Goal: Communication & Community: Share content

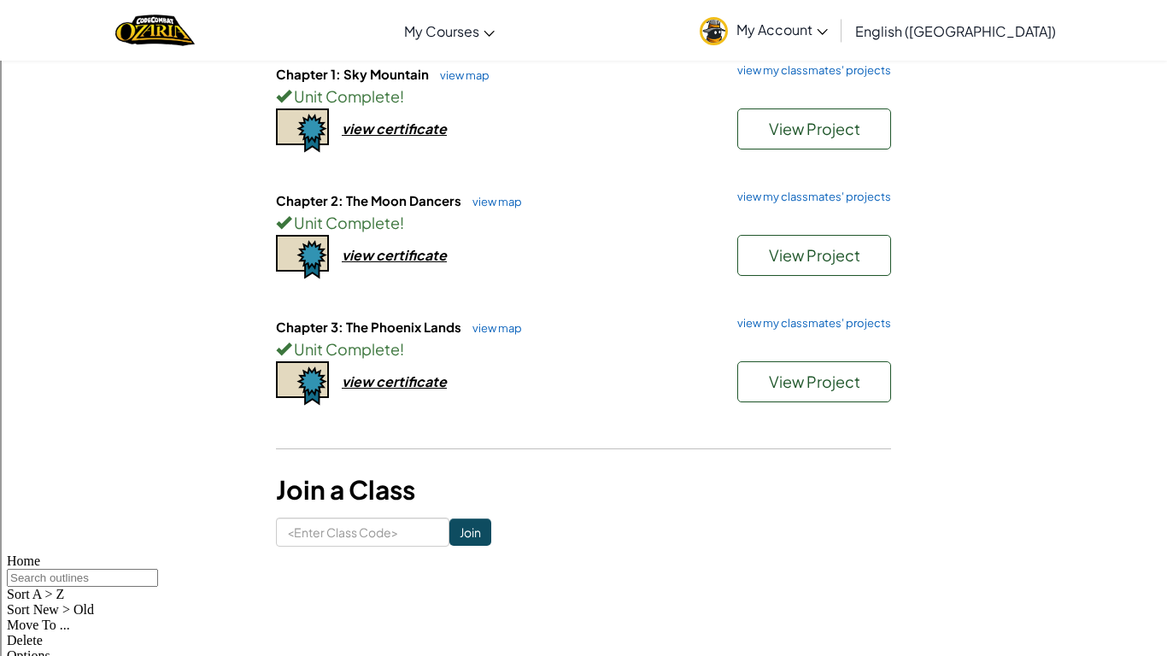
scroll to position [172, 0]
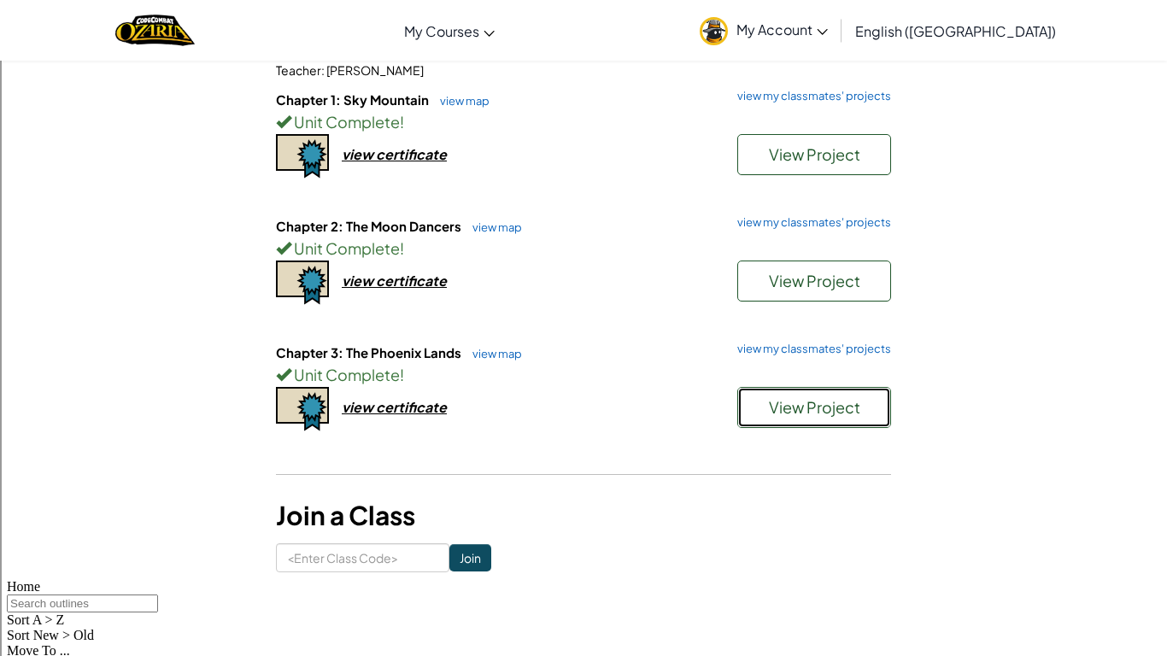
click at [781, 408] on span "View Project" at bounding box center [814, 407] width 91 height 20
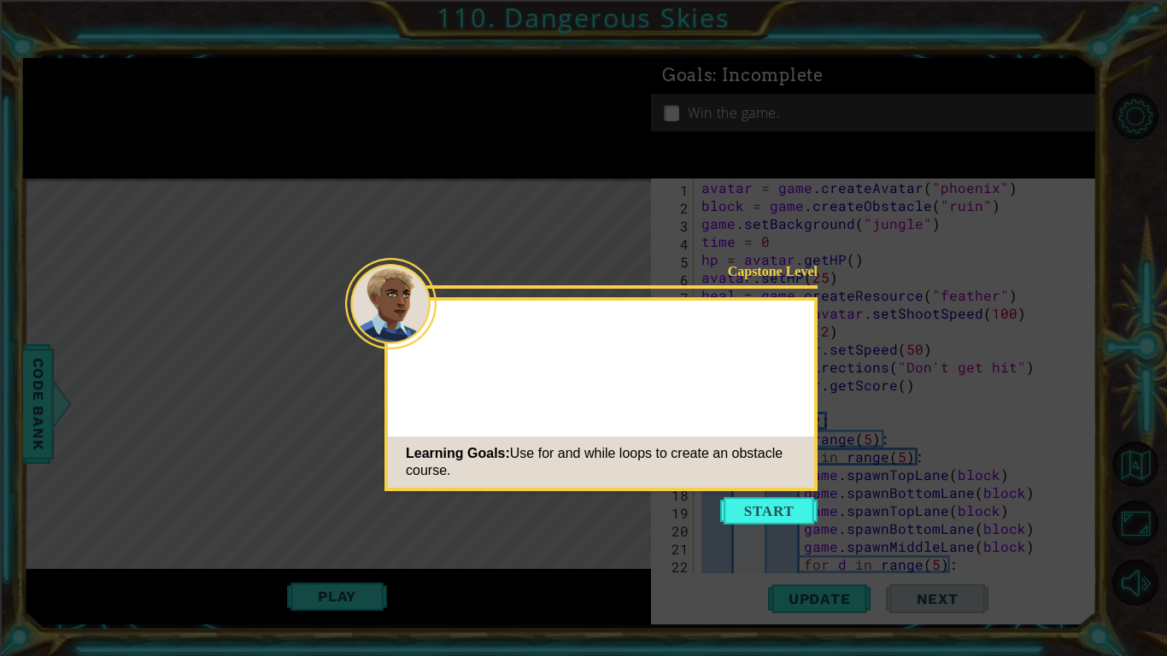
click at [752, 504] on button "Start" at bounding box center [768, 510] width 97 height 27
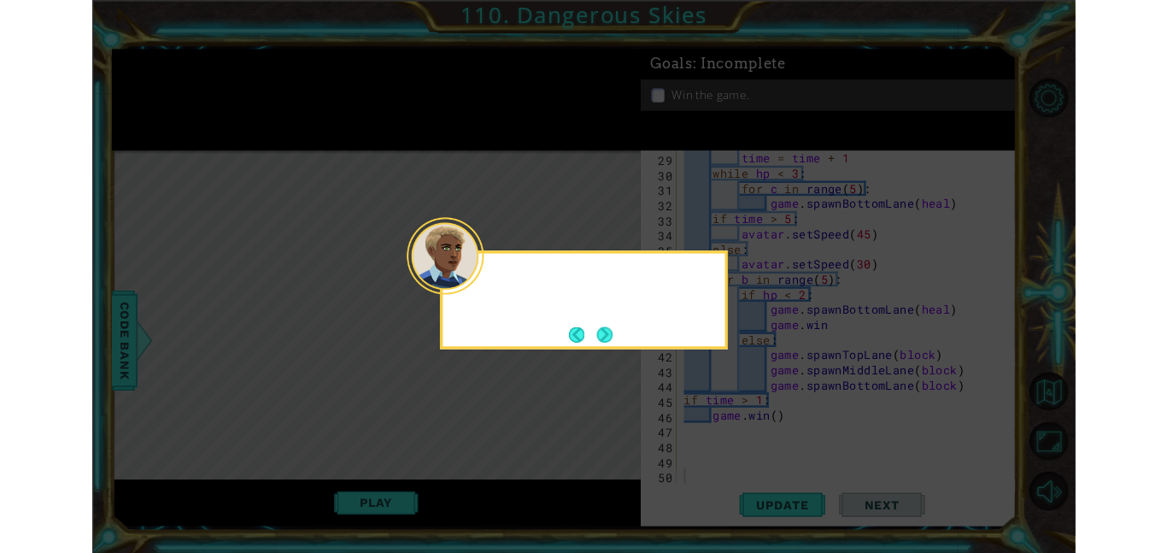
scroll to position [502, 0]
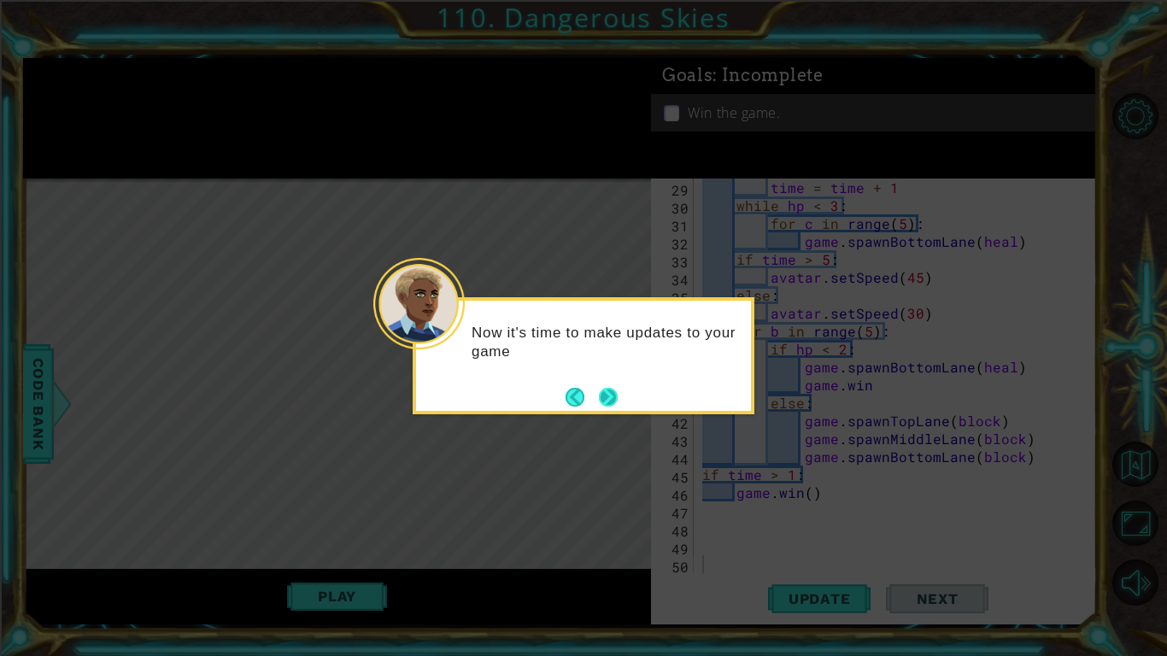
click at [603, 394] on button "Next" at bounding box center [608, 397] width 19 height 19
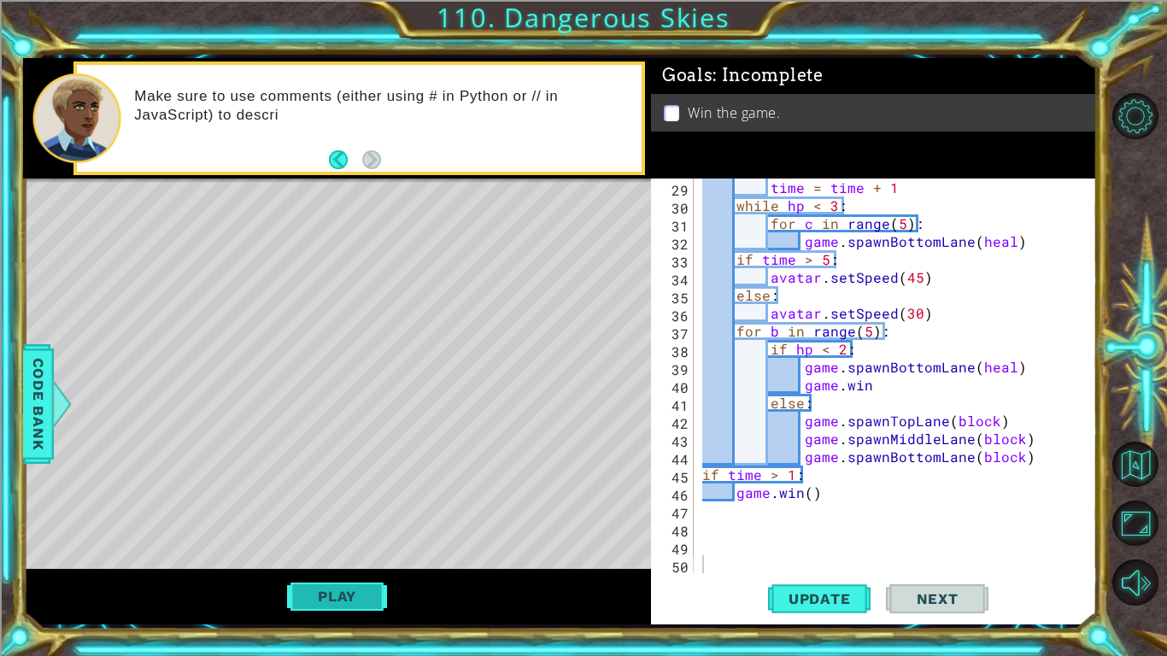
click at [320, 585] on button "Play" at bounding box center [337, 596] width 100 height 32
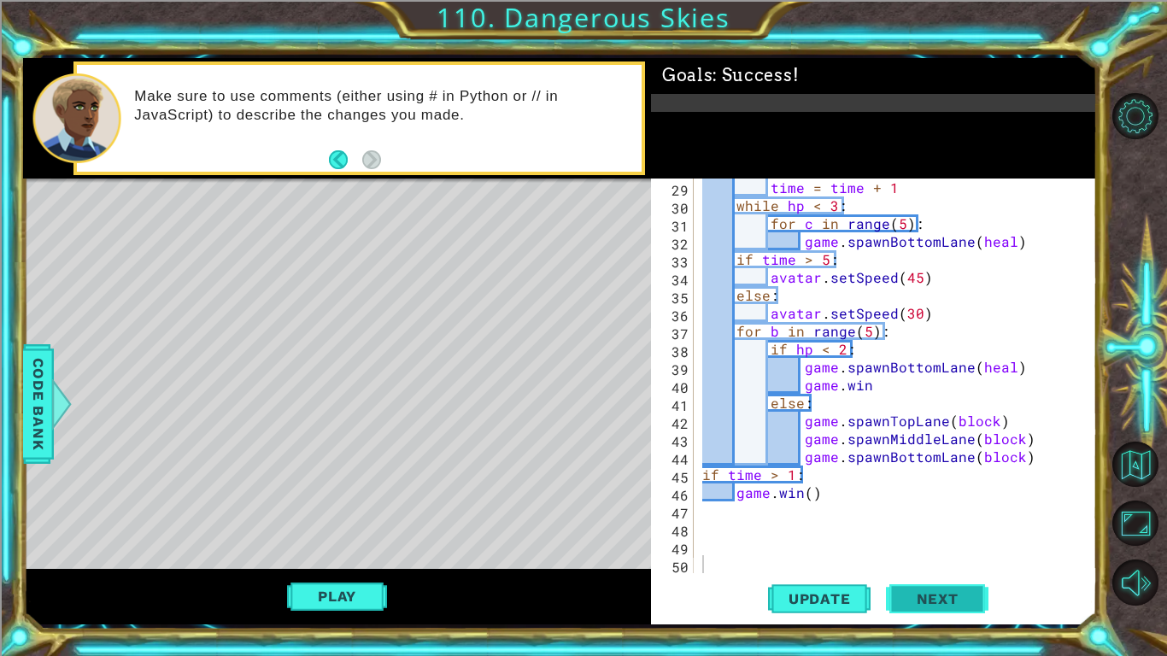
click at [930, 594] on span "Next" at bounding box center [938, 599] width 76 height 17
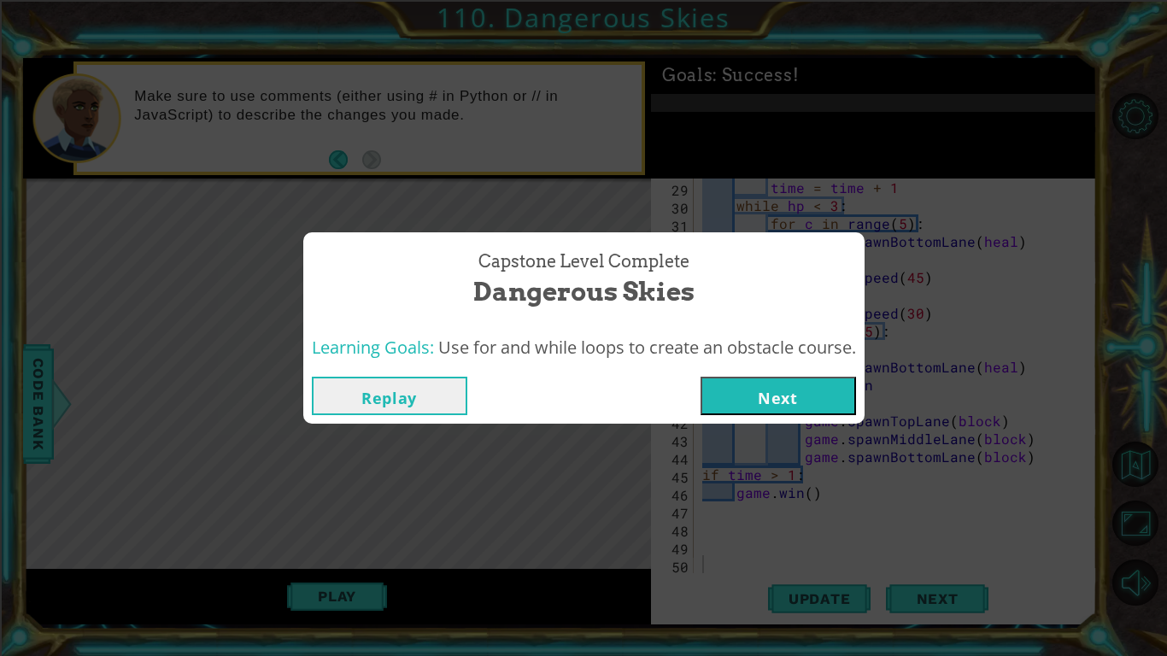
click at [742, 406] on button "Next" at bounding box center [778, 396] width 155 height 38
click at [742, 404] on body "1 ההההההההההההההההההההההההההההההההההההההההההההההההההההההההההההההההההההההההההההה…" at bounding box center [583, 328] width 1167 height 656
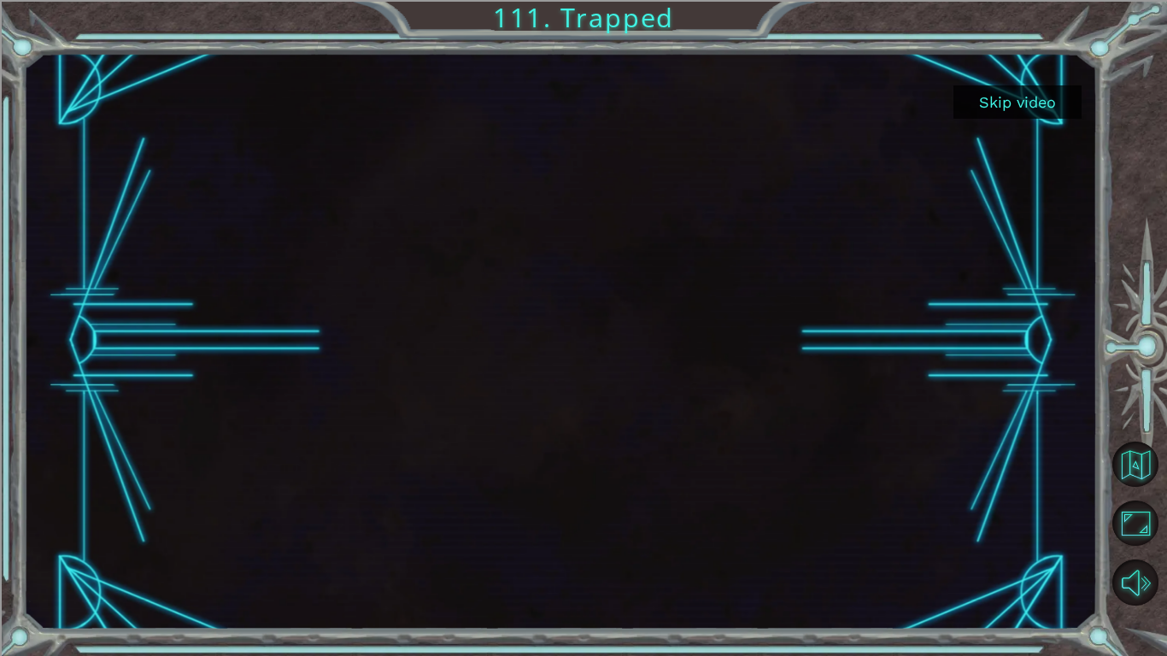
click at [1023, 102] on button "Skip video" at bounding box center [1017, 101] width 128 height 33
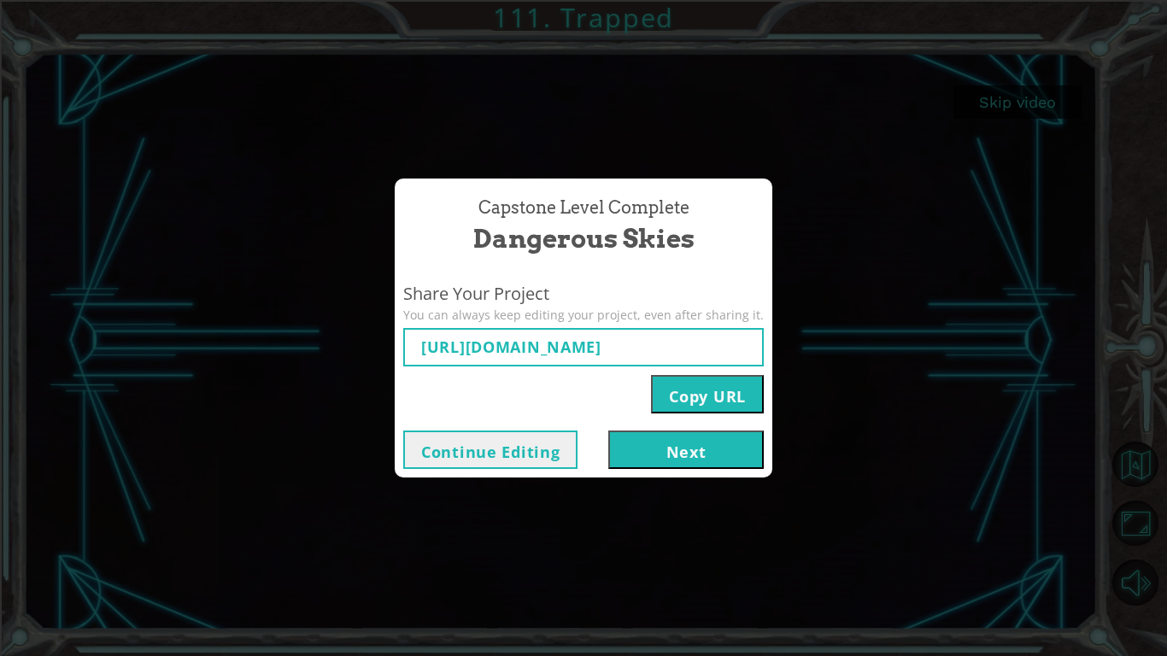
type input "[URL][DOMAIN_NAME]"
click at [685, 451] on button "Next" at bounding box center [685, 450] width 155 height 38
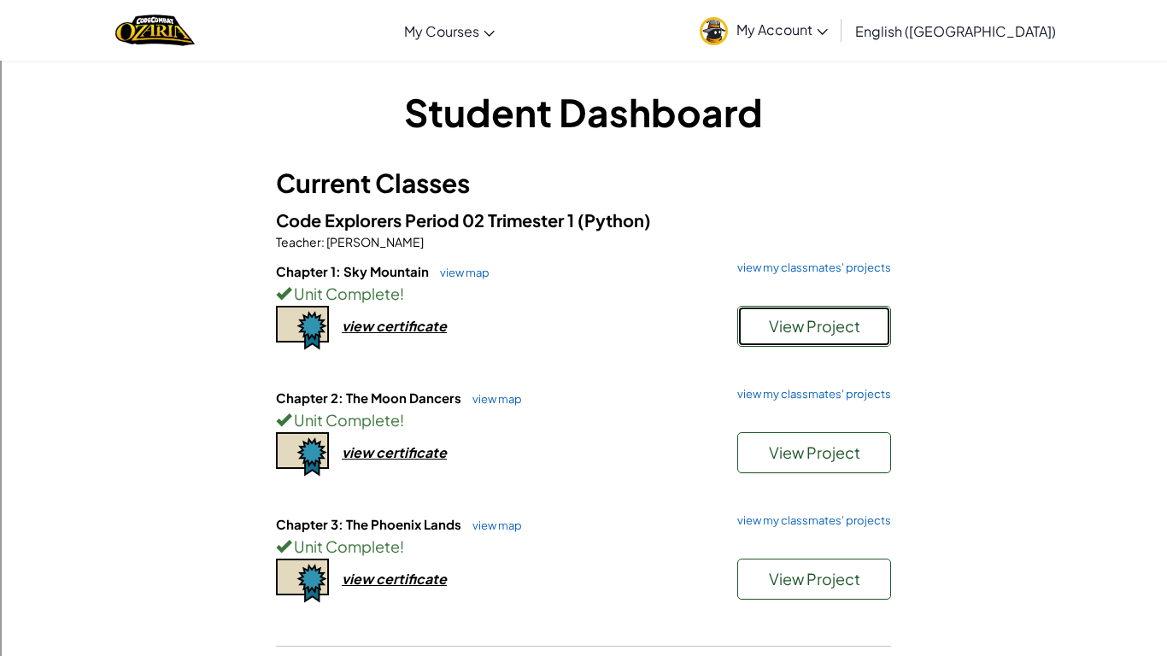
drag, startPoint x: 767, startPoint y: 341, endPoint x: 778, endPoint y: 478, distance: 137.1
click at [778, 478] on div "Code Explorers Period 02 Trimester 1 (Python) Teacher : [PERSON_NAME] Chapter 1…" at bounding box center [583, 424] width 615 height 435
drag, startPoint x: 778, startPoint y: 482, endPoint x: 776, endPoint y: 494, distance: 12.2
click at [776, 494] on div "Chapter 2: The Moon Dancers view map view my classmates' projects Unit Complete…" at bounding box center [583, 452] width 615 height 126
click at [787, 520] on link "view my classmates' projects" at bounding box center [810, 520] width 162 height 11
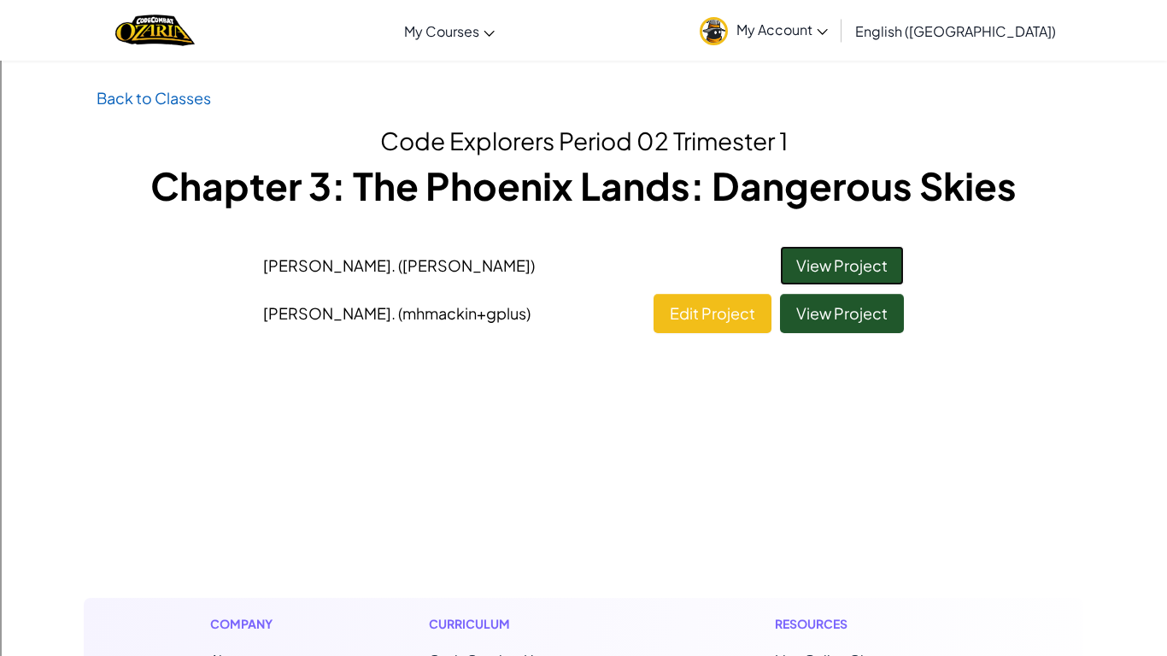
click at [802, 273] on link "View Project" at bounding box center [842, 265] width 124 height 39
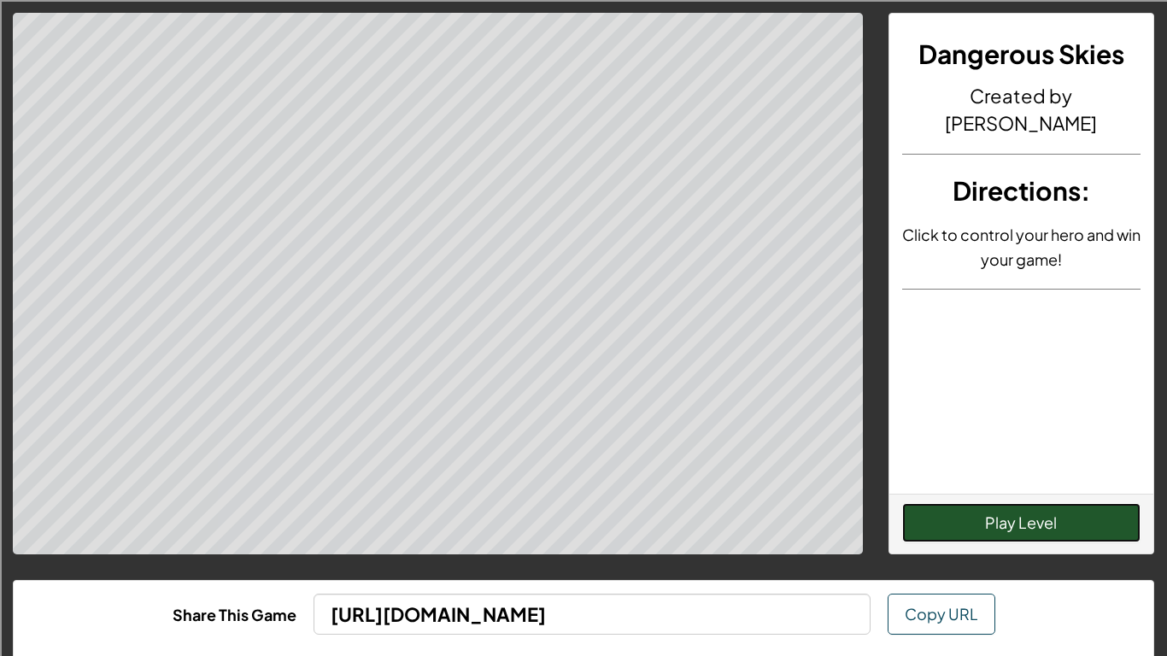
click at [970, 527] on button "Play Level" at bounding box center [1021, 522] width 239 height 39
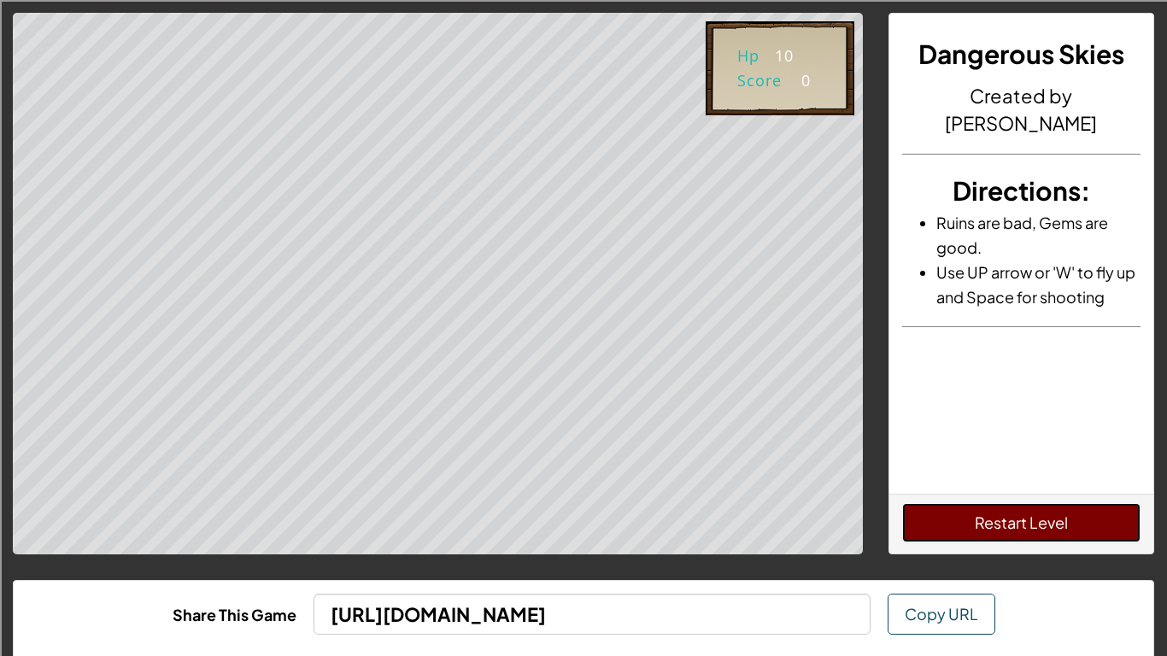
click at [970, 527] on button "Restart Level" at bounding box center [1021, 522] width 239 height 39
click at [1024, 534] on button "Restart Level" at bounding box center [1021, 522] width 239 height 39
click at [1023, 529] on button "Restart Level" at bounding box center [1021, 522] width 239 height 39
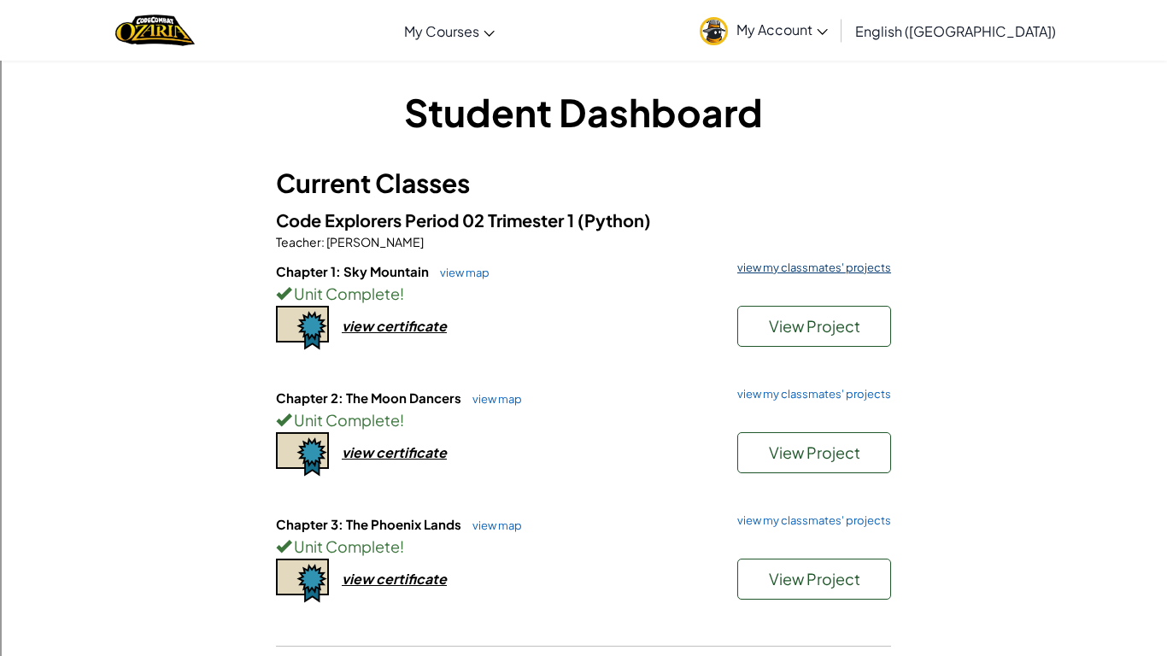
click at [794, 273] on link "view my classmates' projects" at bounding box center [810, 267] width 162 height 11
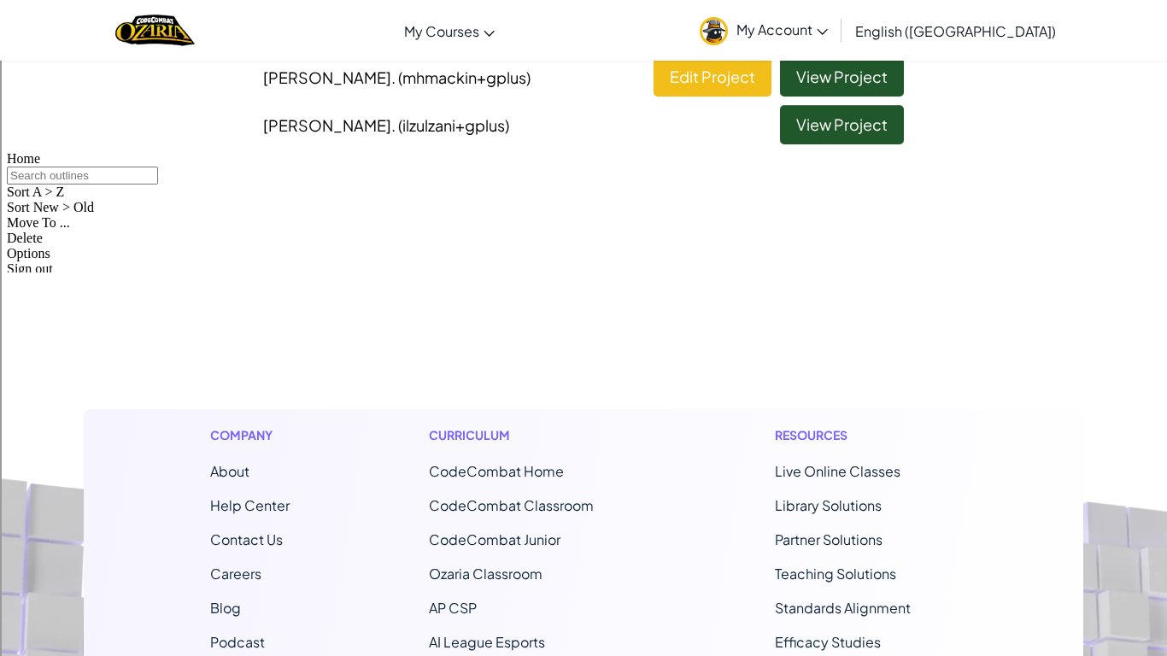
scroll to position [1340, 0]
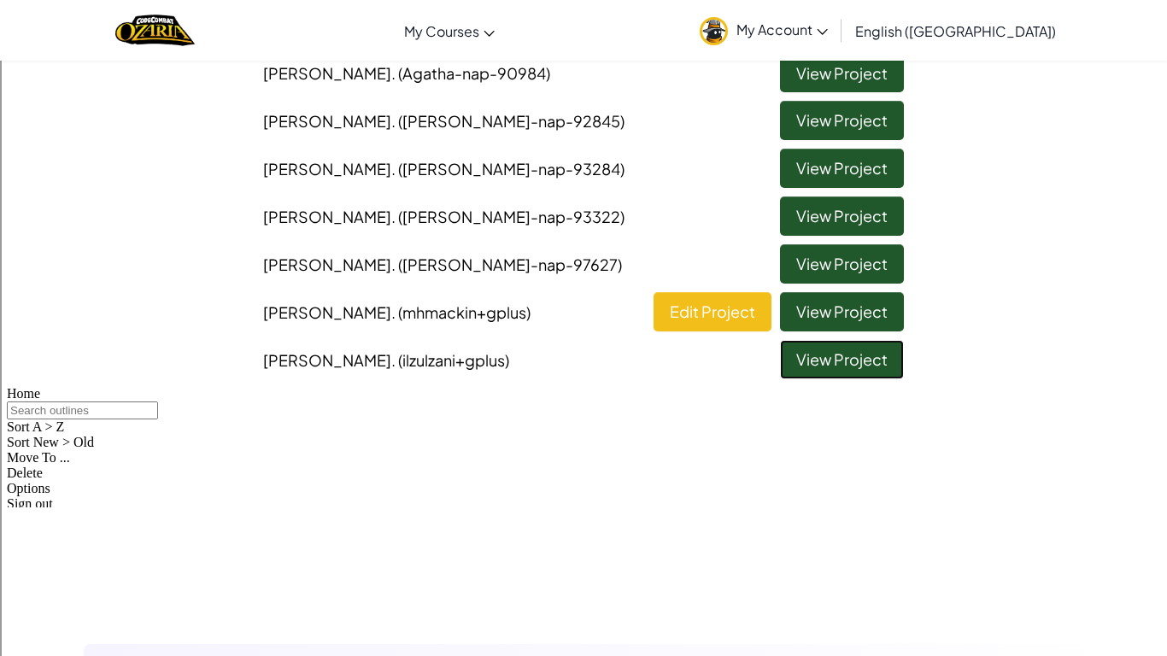
click at [820, 356] on link "View Project" at bounding box center [842, 359] width 124 height 39
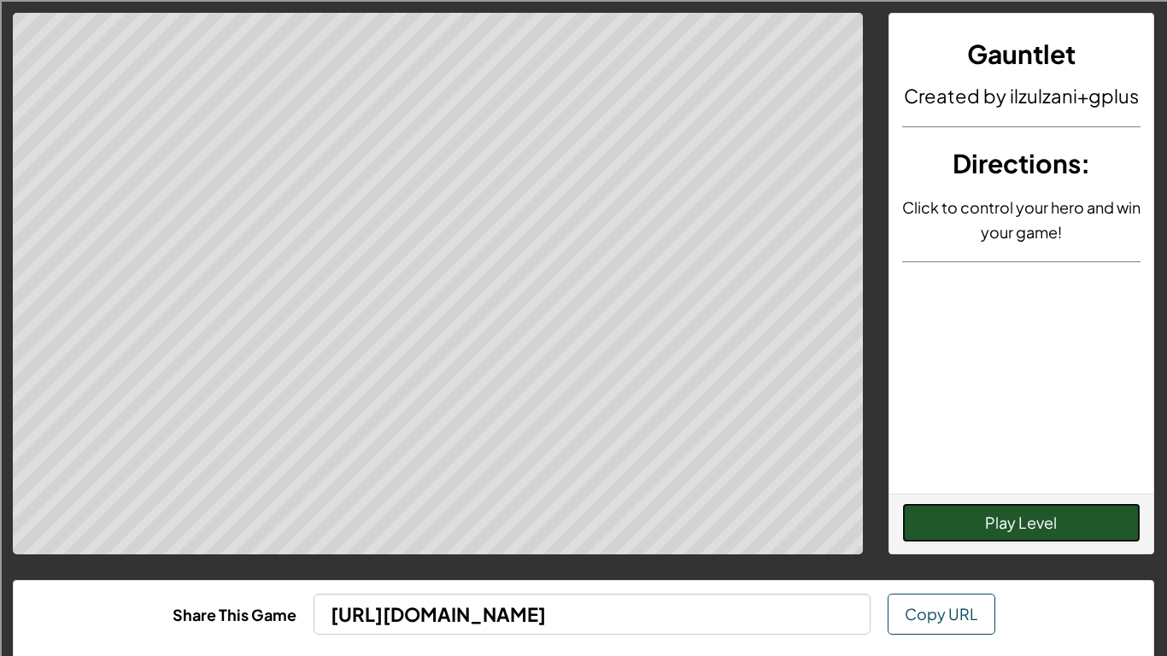
click at [944, 528] on button "Play Level" at bounding box center [1021, 522] width 239 height 39
